Goal: Check status: Check status

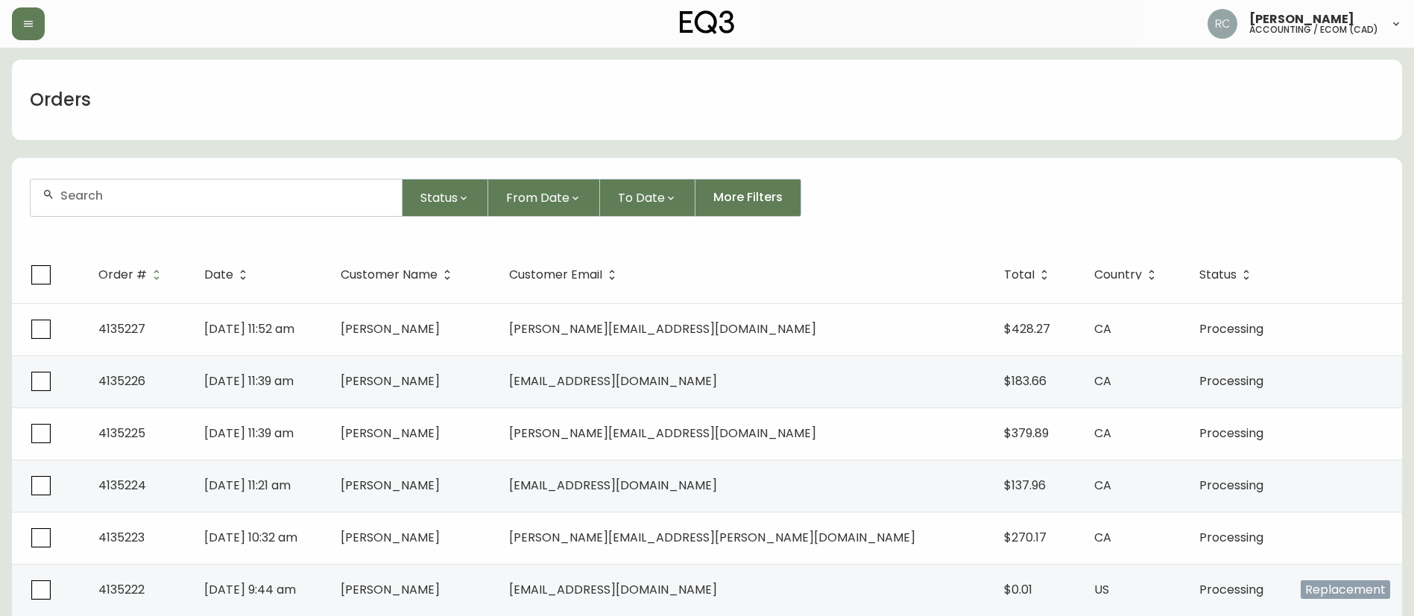
click at [344, 204] on div at bounding box center [216, 198] width 371 height 37
paste input "4133011"
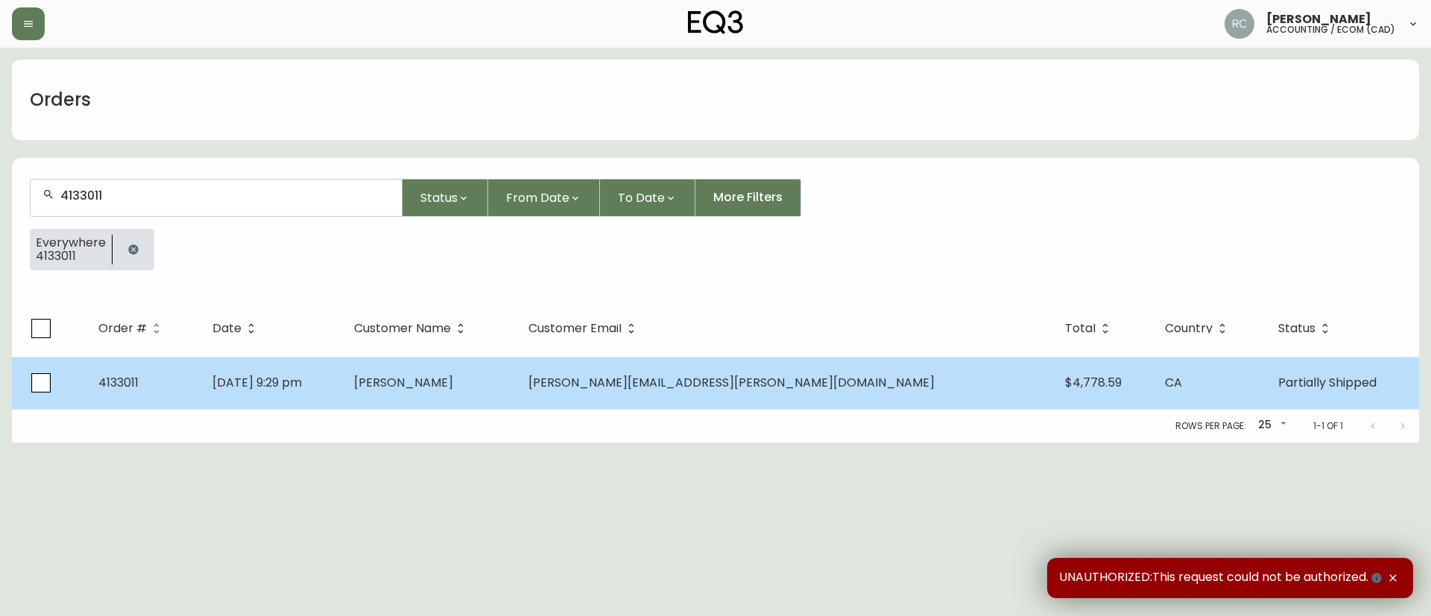
type input "4133011"
click at [516, 380] on td "[PERSON_NAME]" at bounding box center [429, 383] width 174 height 52
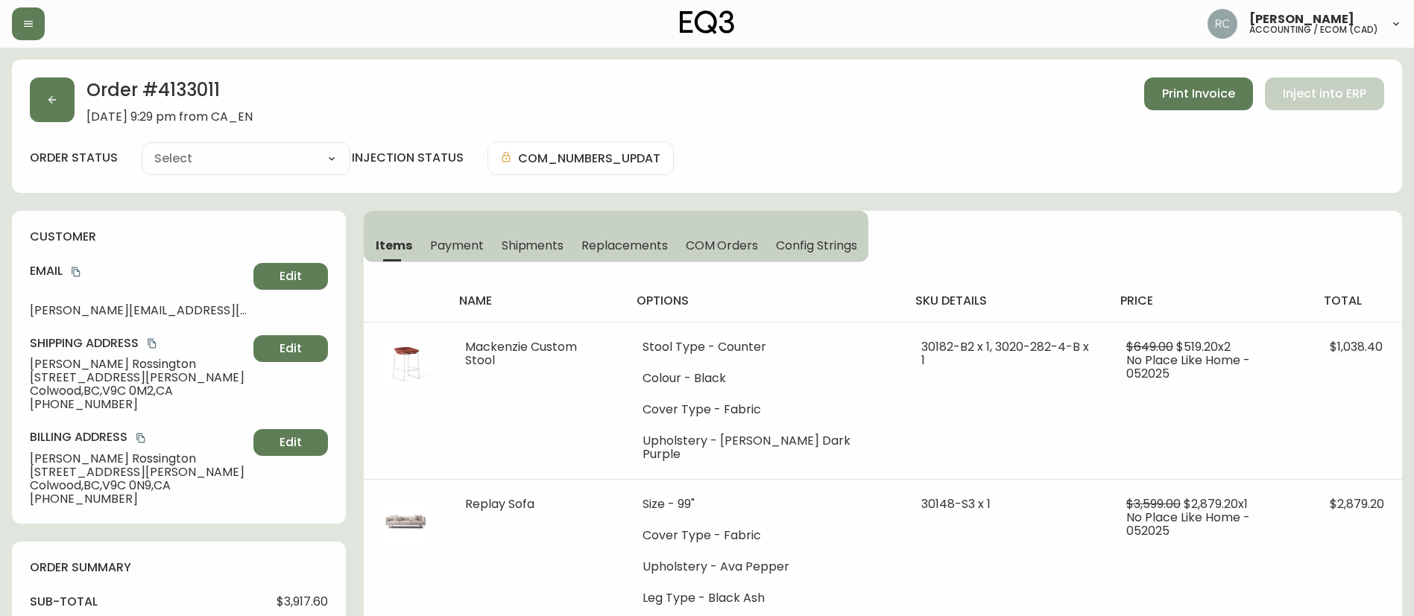
type input "Partially Shipped"
select select "PARTIALLY_SHIPPED"
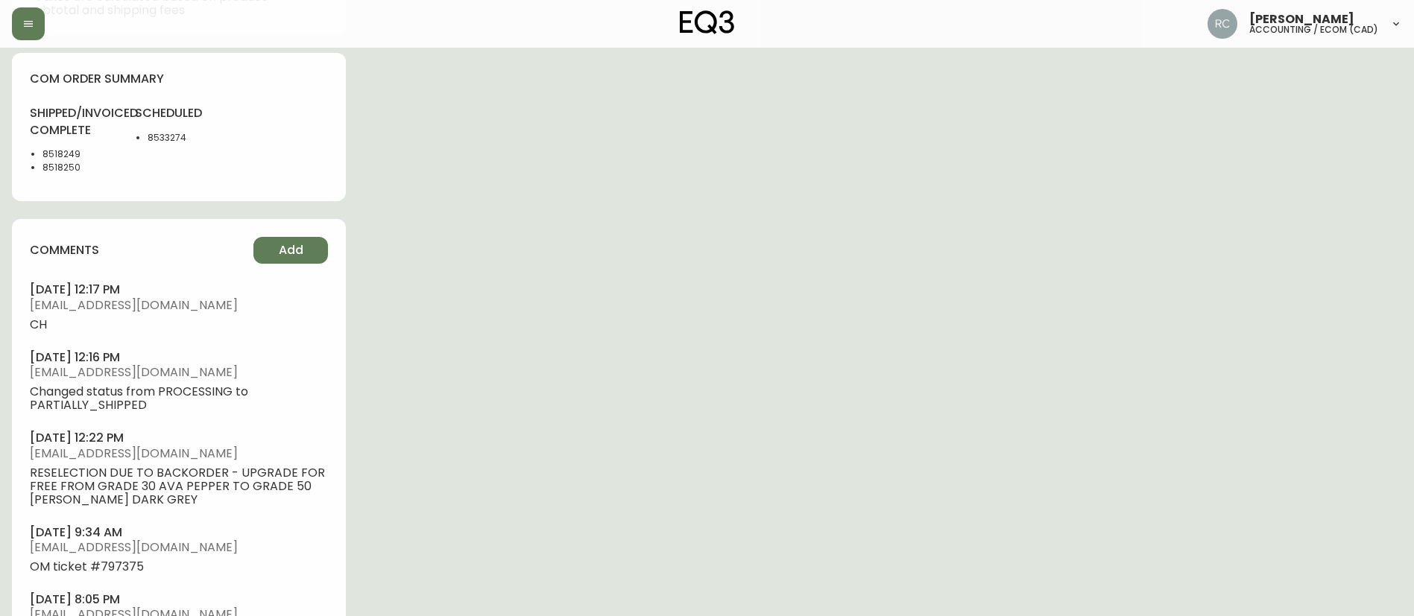
scroll to position [820, 0]
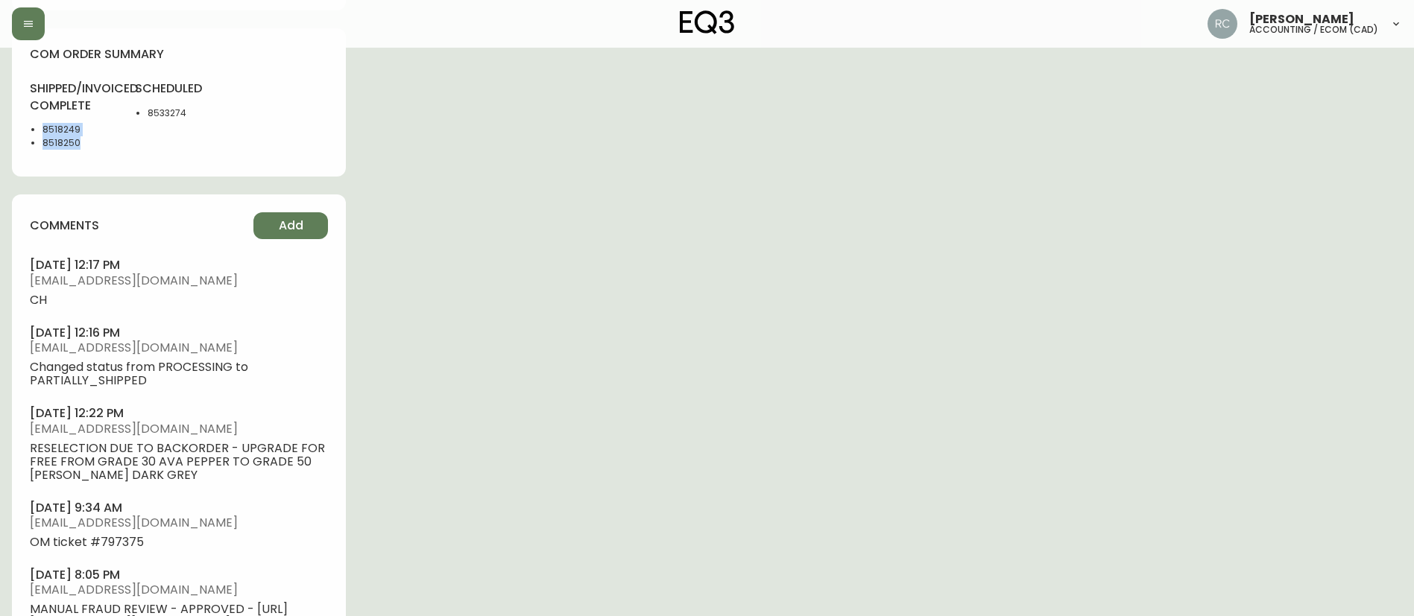
drag, startPoint x: 42, startPoint y: 124, endPoint x: 80, endPoint y: 145, distance: 43.4
click at [80, 145] on ul "8518249 8518250" at bounding box center [73, 136] width 87 height 27
copy ul "8518249 8518250"
click at [154, 107] on li "8533274" at bounding box center [185, 113] width 75 height 13
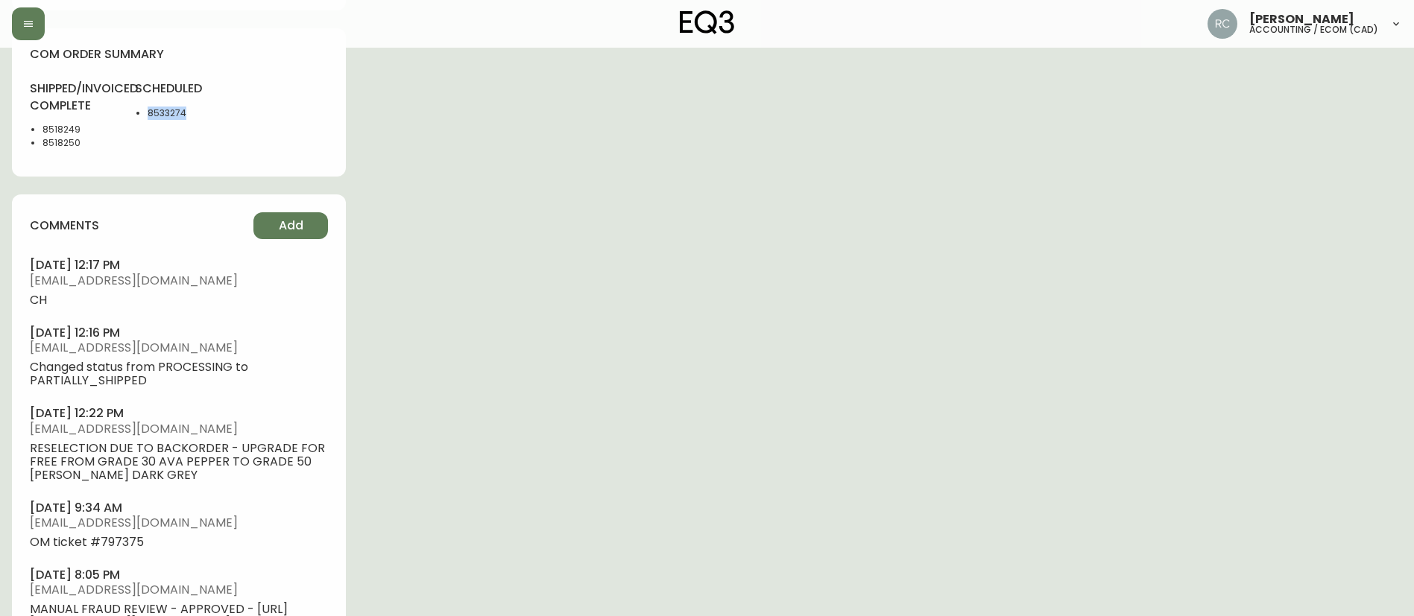
copy li "8533274"
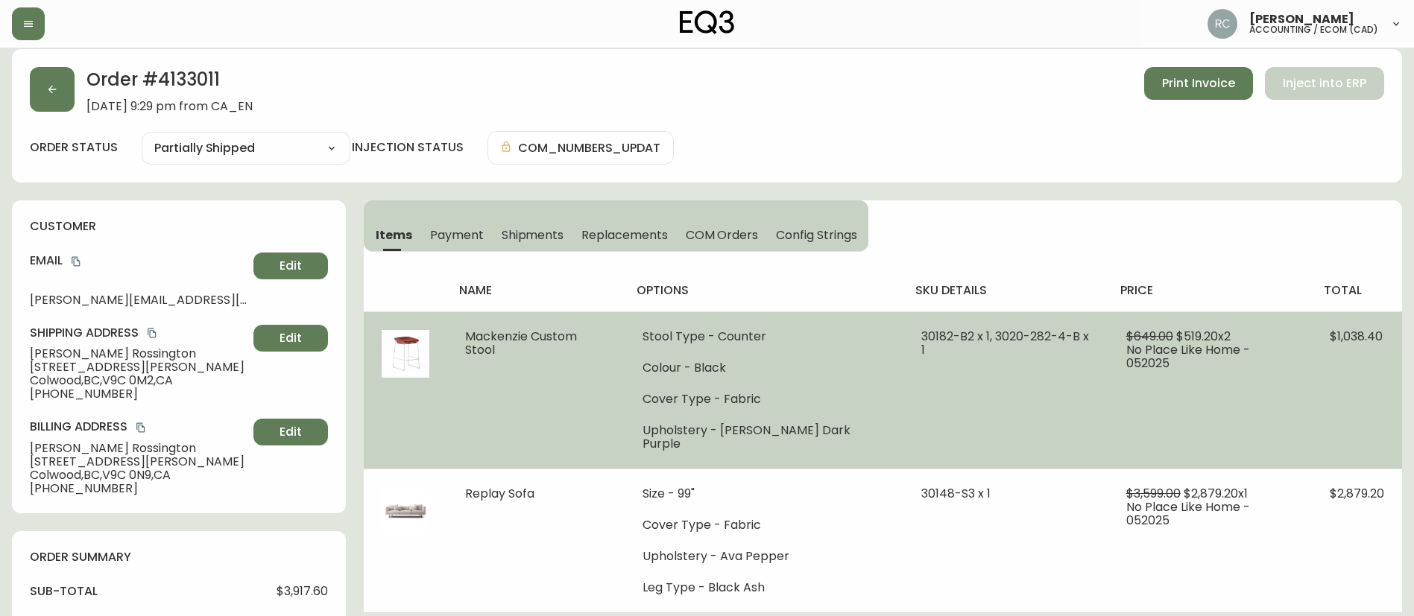
scroll to position [0, 0]
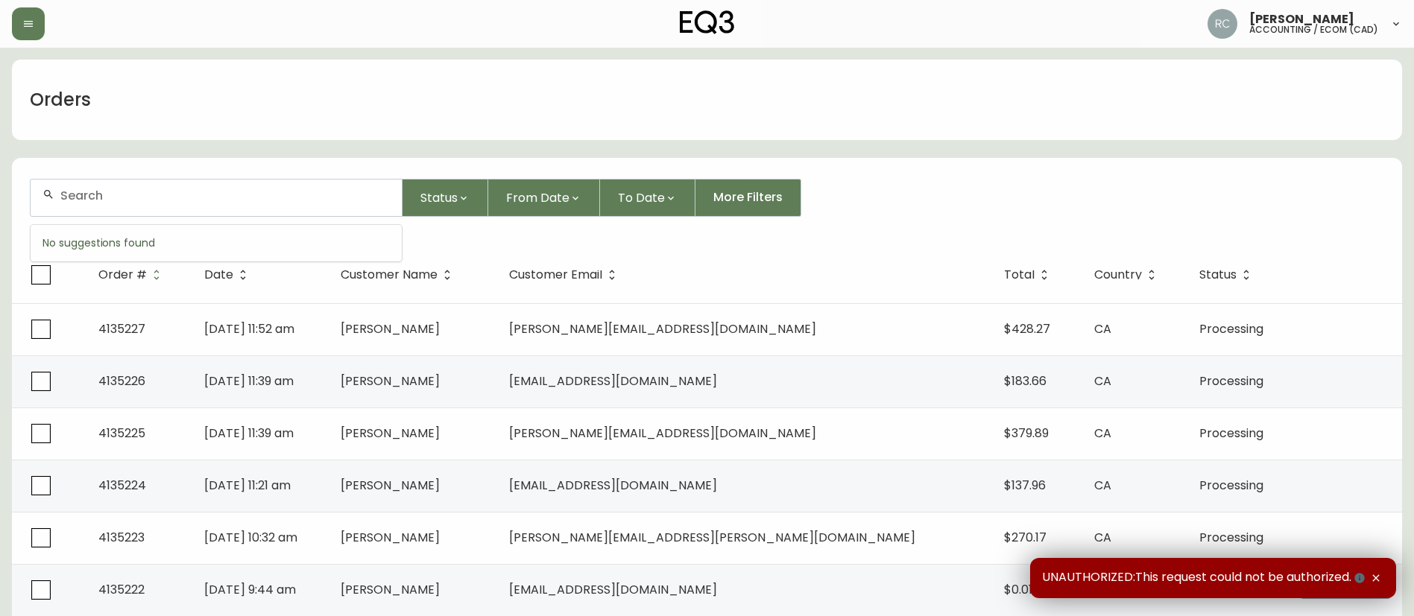
click at [302, 192] on input "text" at bounding box center [224, 196] width 329 height 14
paste input "4133011"
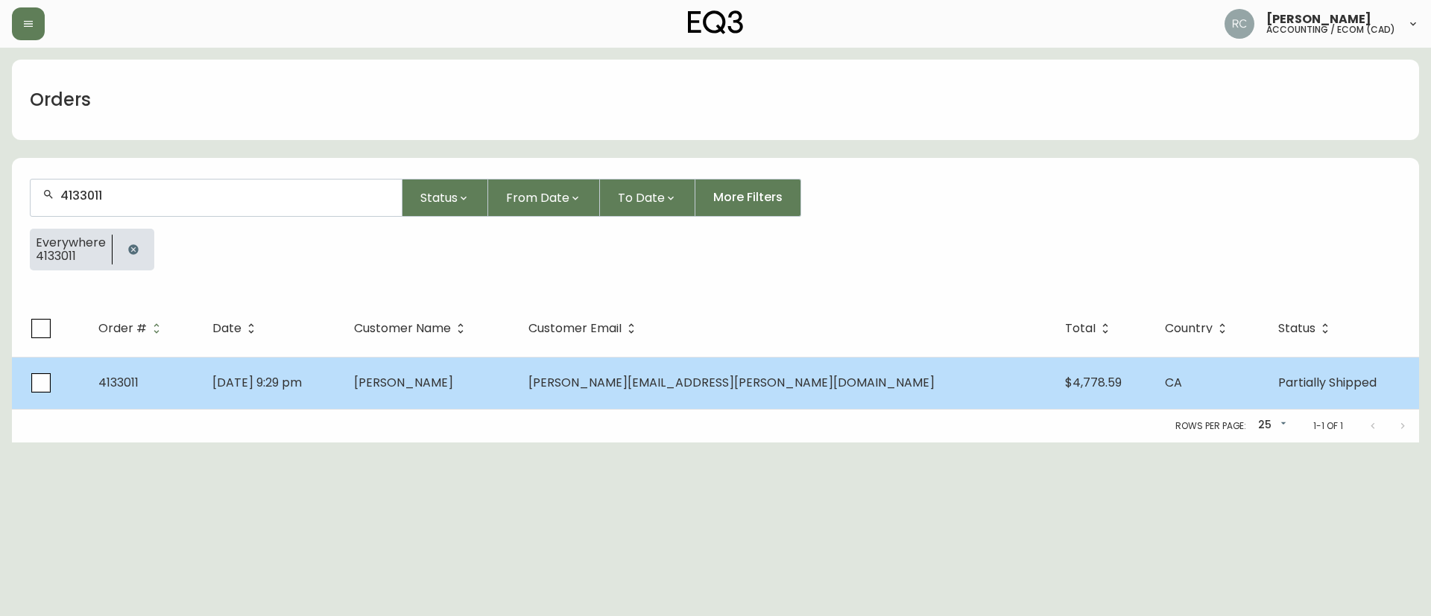
type input "4133011"
click at [516, 399] on td "[PERSON_NAME]" at bounding box center [429, 383] width 174 height 52
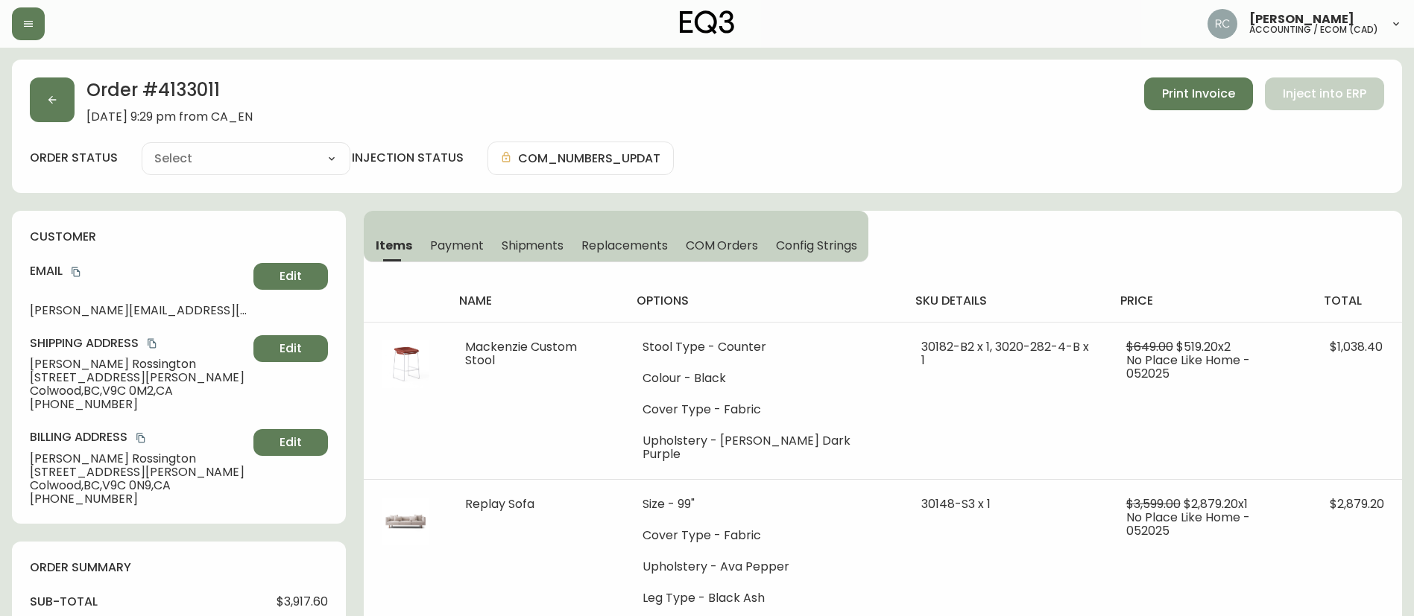
type input "Partially Shipped"
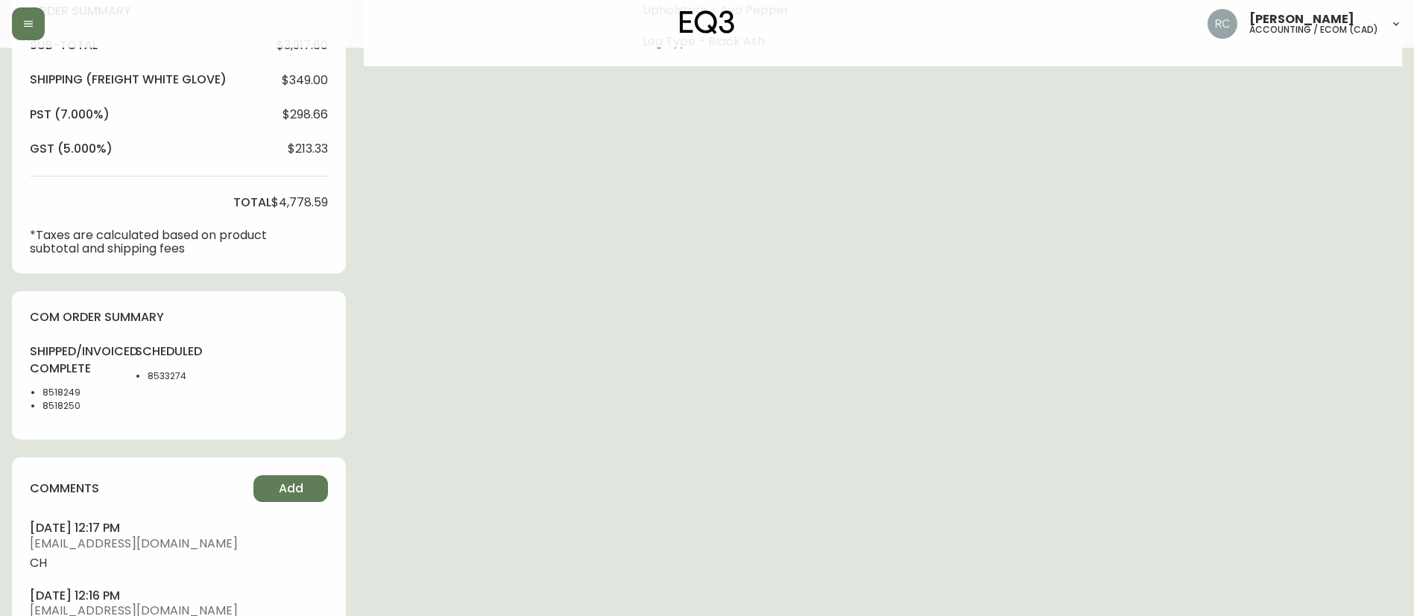
select select "PARTIALLY_SHIPPED"
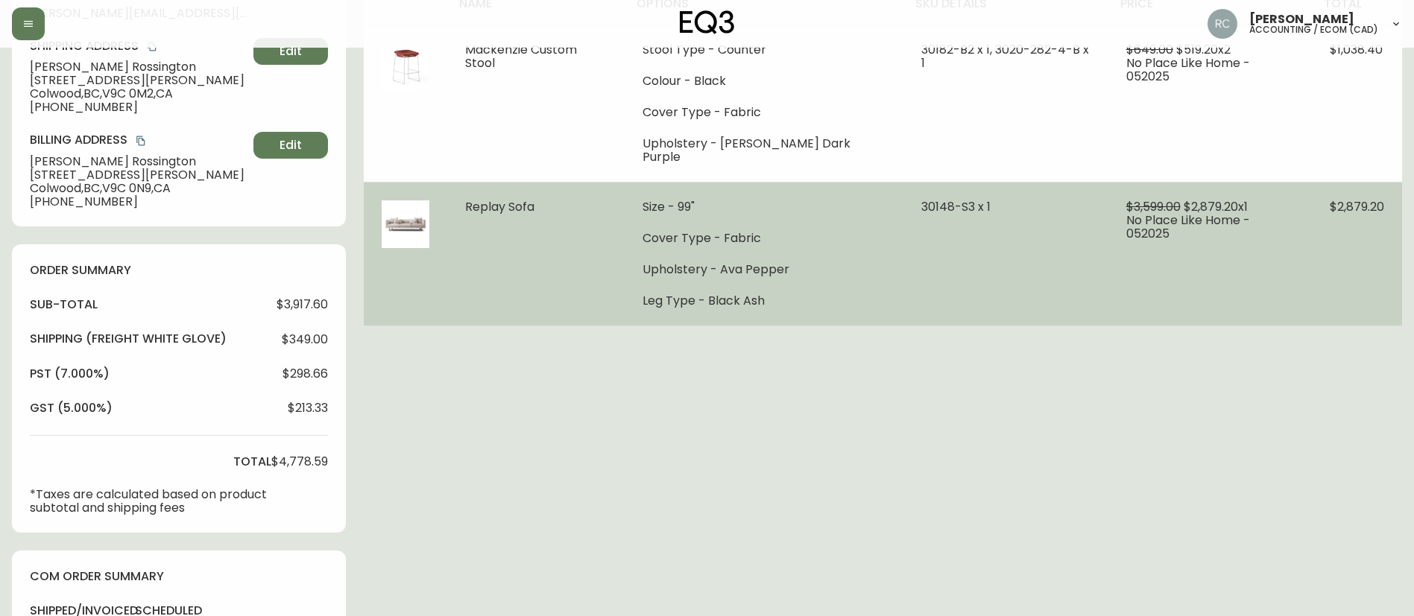
scroll to position [224, 0]
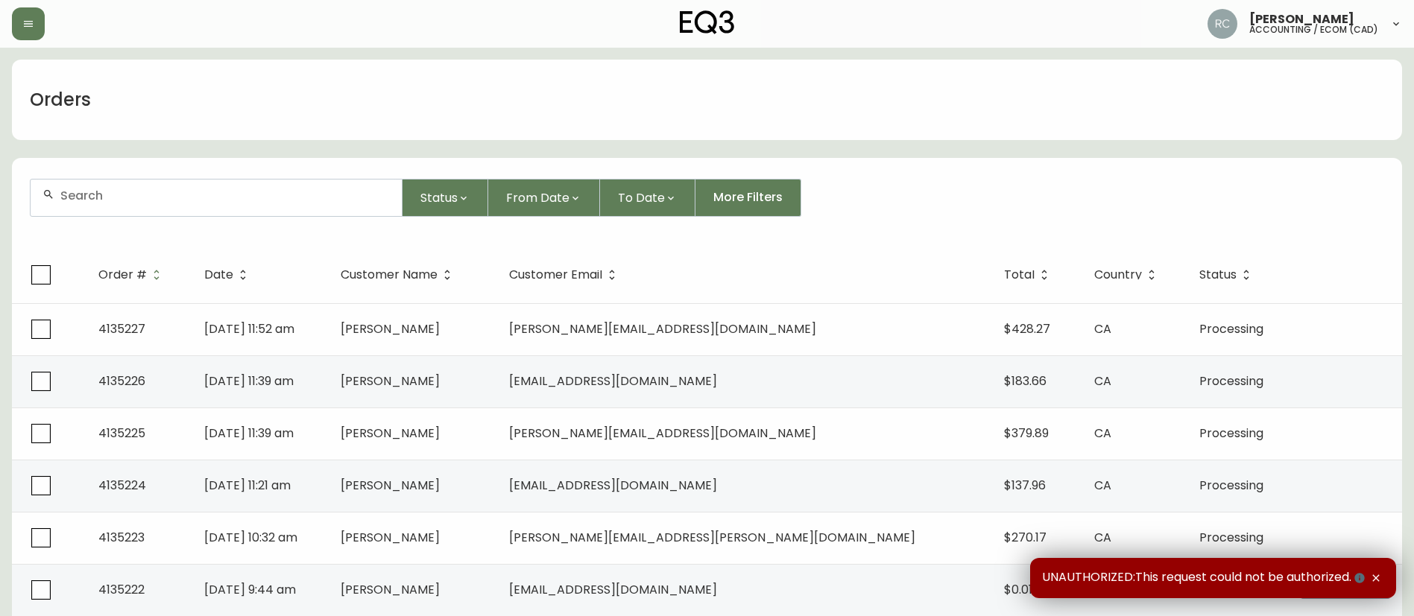
click at [145, 212] on div at bounding box center [216, 198] width 371 height 37
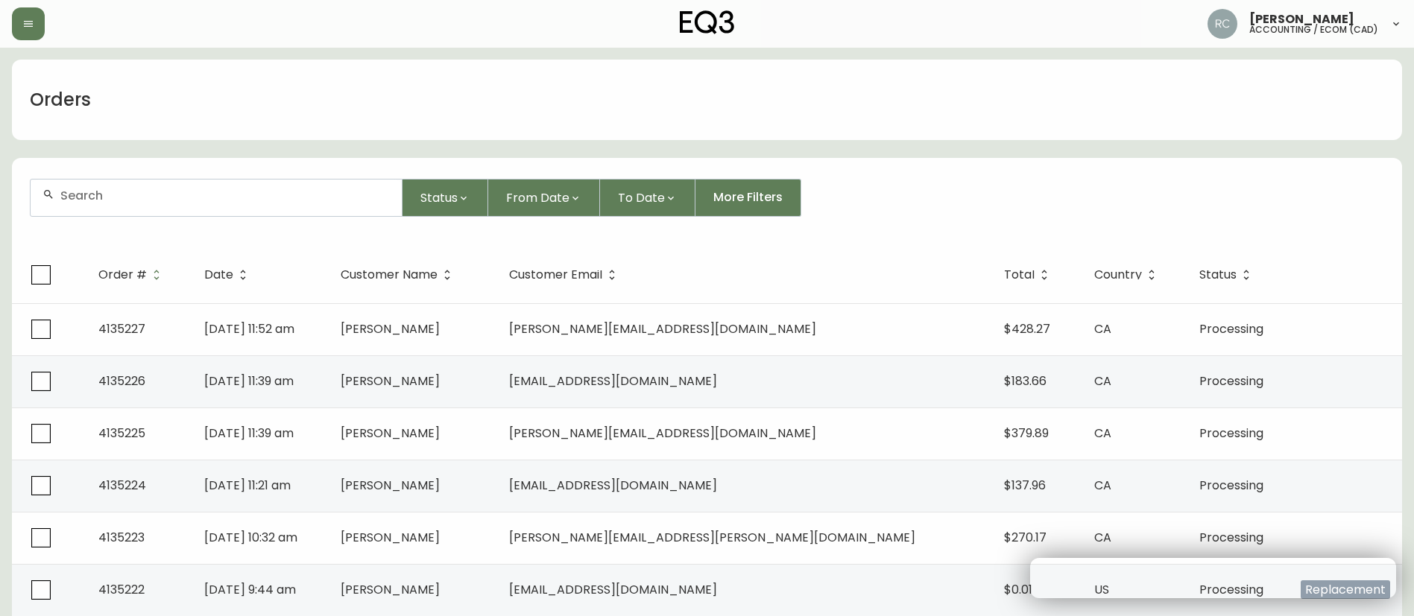
paste input "4131859"
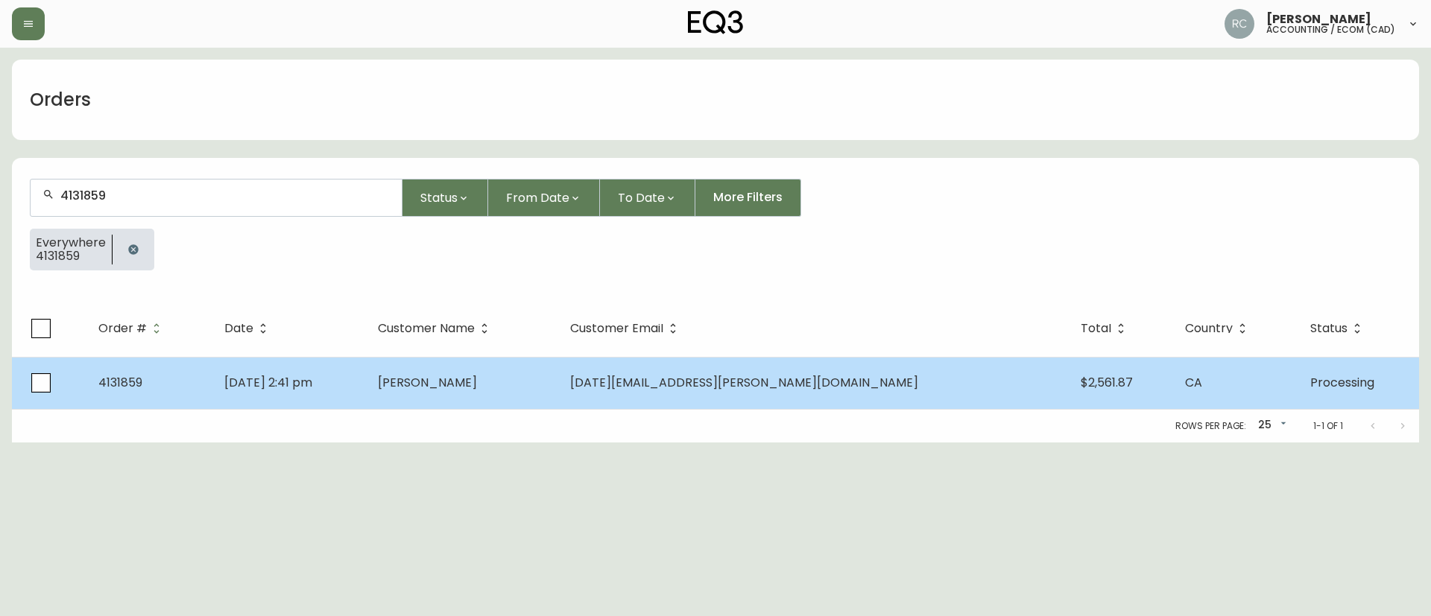
type input "4131859"
click at [531, 396] on td "Julien Sauvageau" at bounding box center [462, 383] width 192 height 52
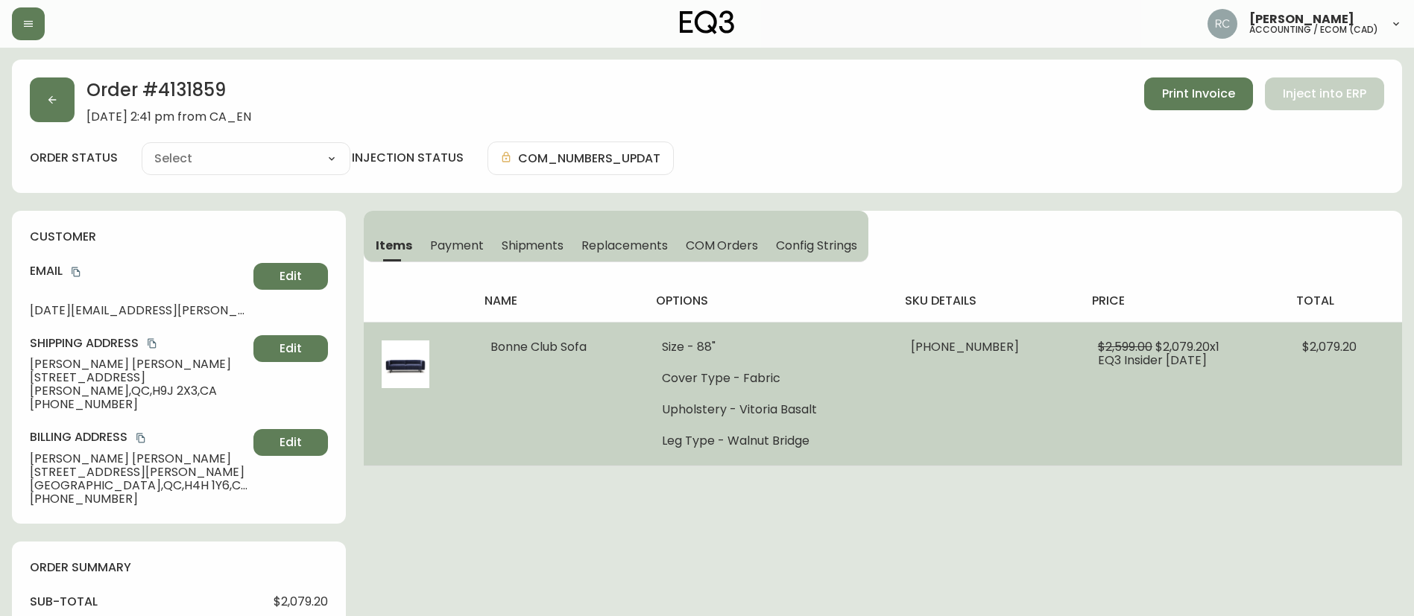
type input "Processing"
select select "PROCESSING"
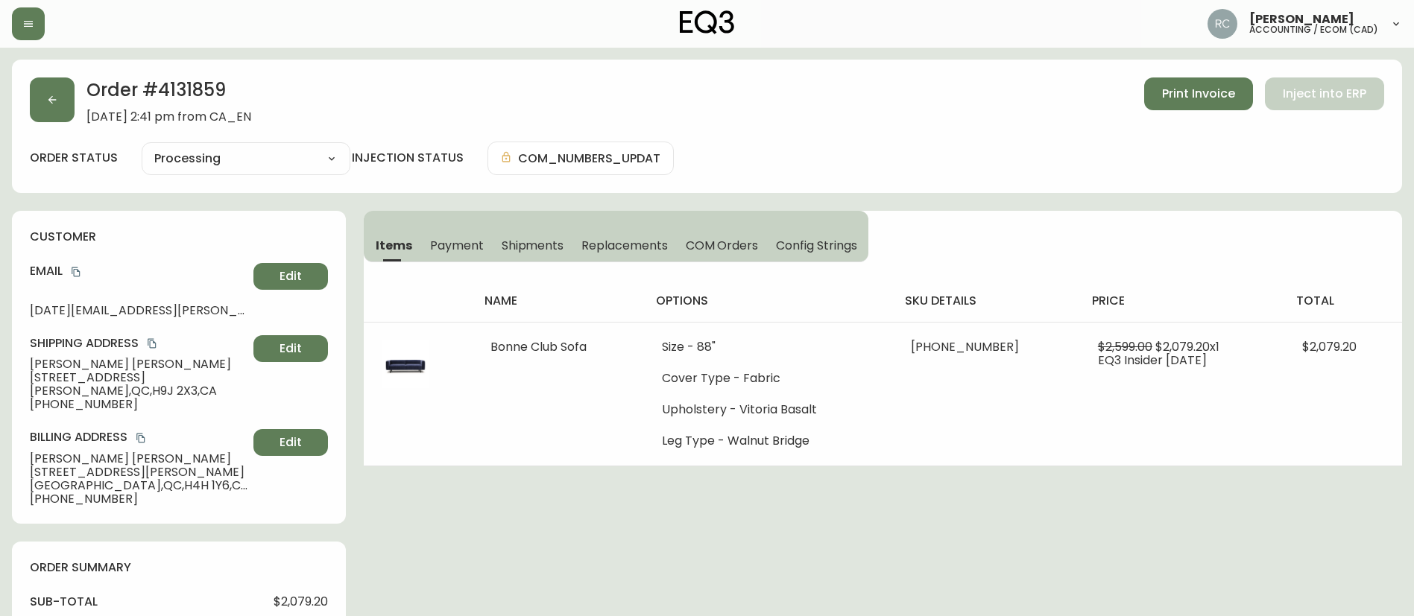
drag, startPoint x: 458, startPoint y: 263, endPoint x: 430, endPoint y: 252, distance: 29.8
click at [458, 263] on div "name options sku details price total Bonne Club Sofa Size - 88" Cover Type - Fa…" at bounding box center [883, 364] width 1038 height 204
click at [414, 247] on button "Items" at bounding box center [392, 245] width 57 height 33
click at [440, 242] on span "Payment" at bounding box center [457, 246] width 54 height 16
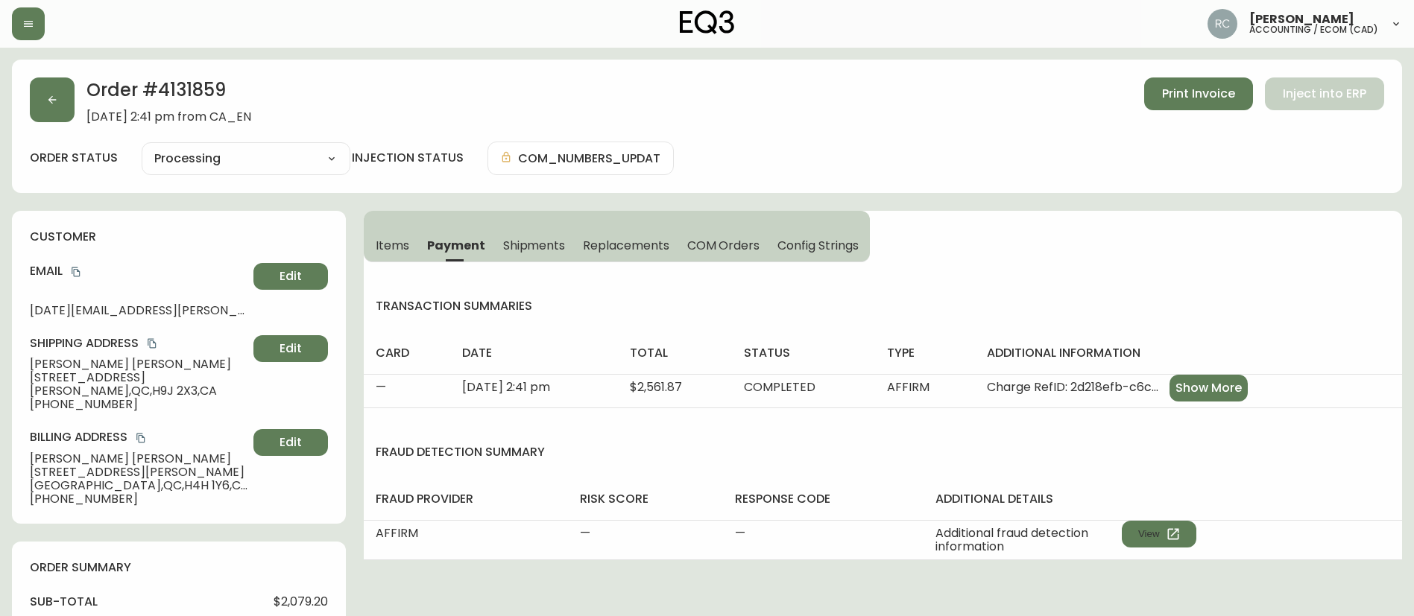
click at [399, 241] on span "Items" at bounding box center [393, 246] width 34 height 16
